Goal: Browse casually

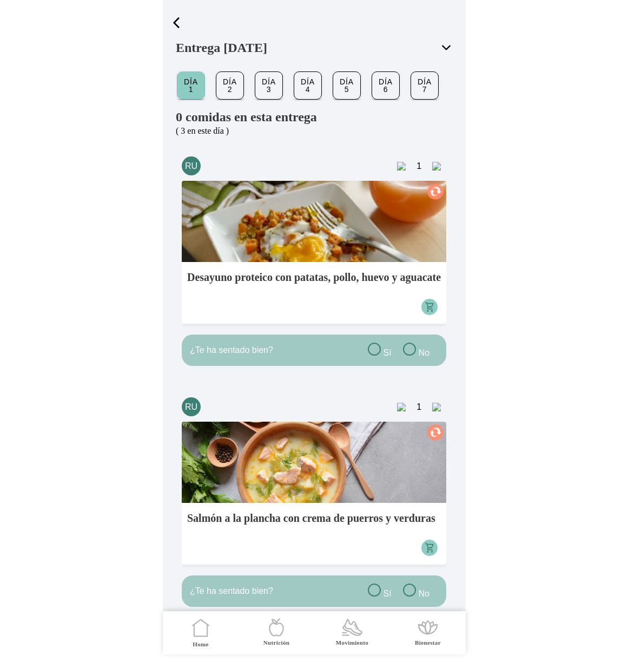
click at [186, 16] on button "button" at bounding box center [176, 22] width 25 height 19
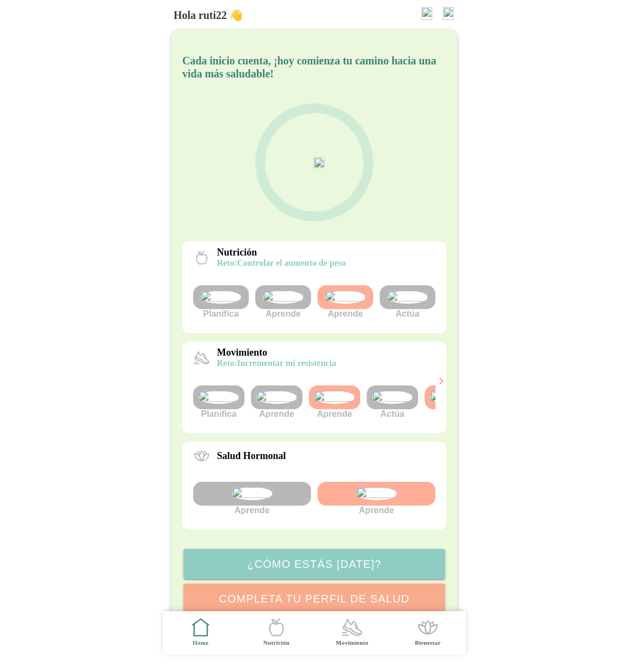
click at [420, 303] on img at bounding box center [407, 296] width 41 height 13
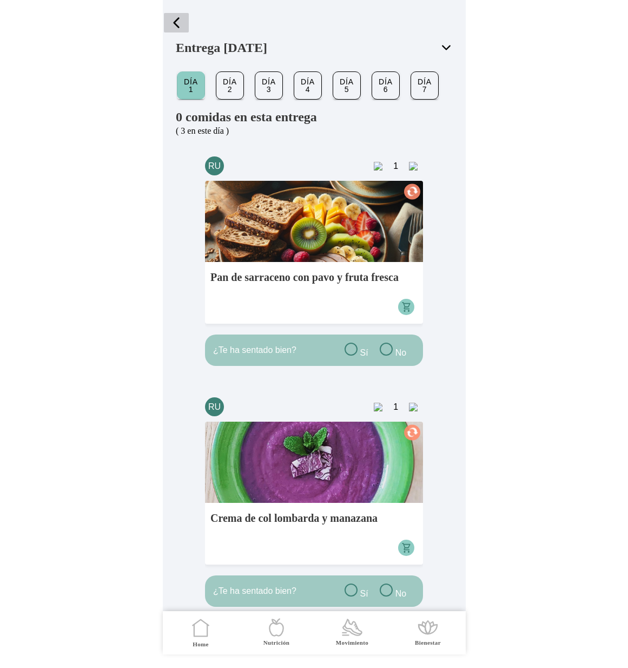
click at [175, 20] on span "button" at bounding box center [176, 23] width 16 height 16
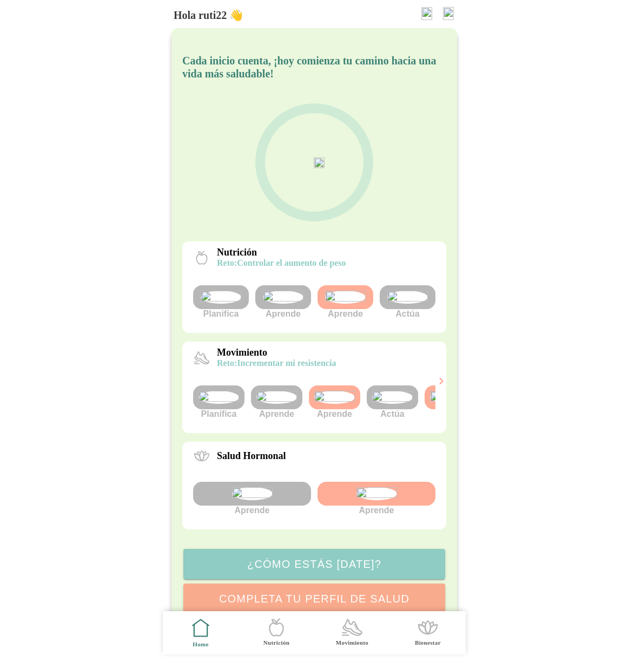
scroll to position [0, 41]
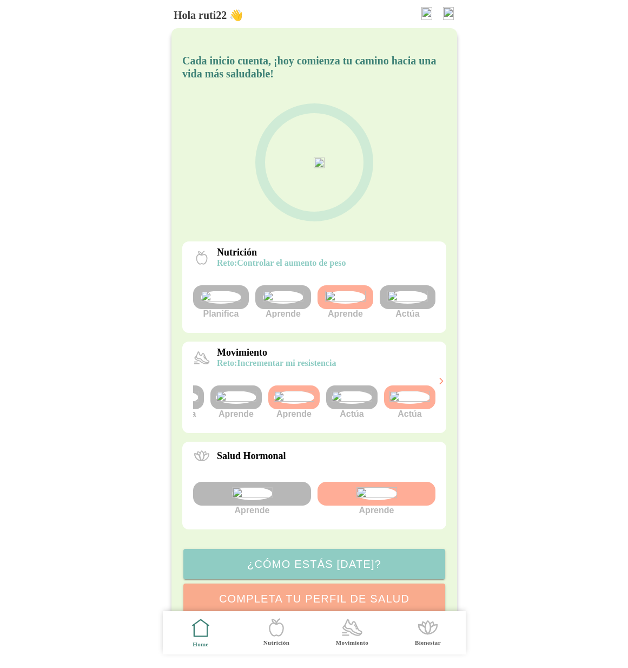
click at [411, 404] on img at bounding box center [409, 397] width 41 height 13
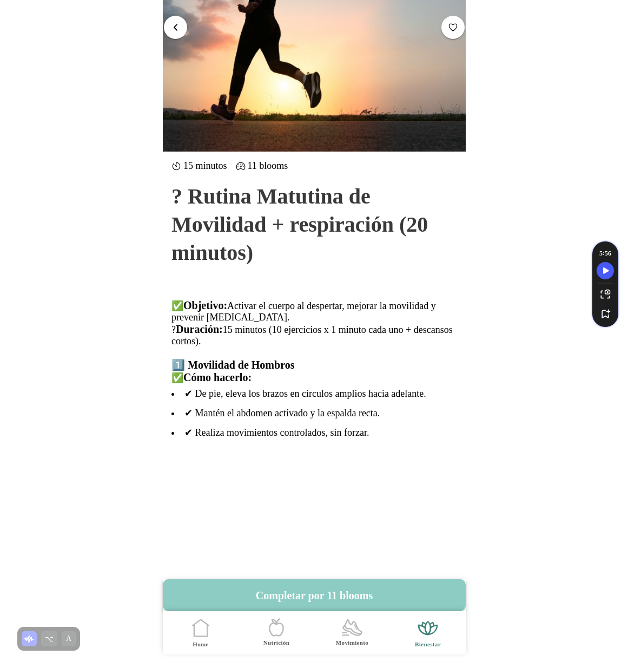
click at [181, 32] on button "button" at bounding box center [175, 26] width 23 height 23
